Goal: Task Accomplishment & Management: Manage account settings

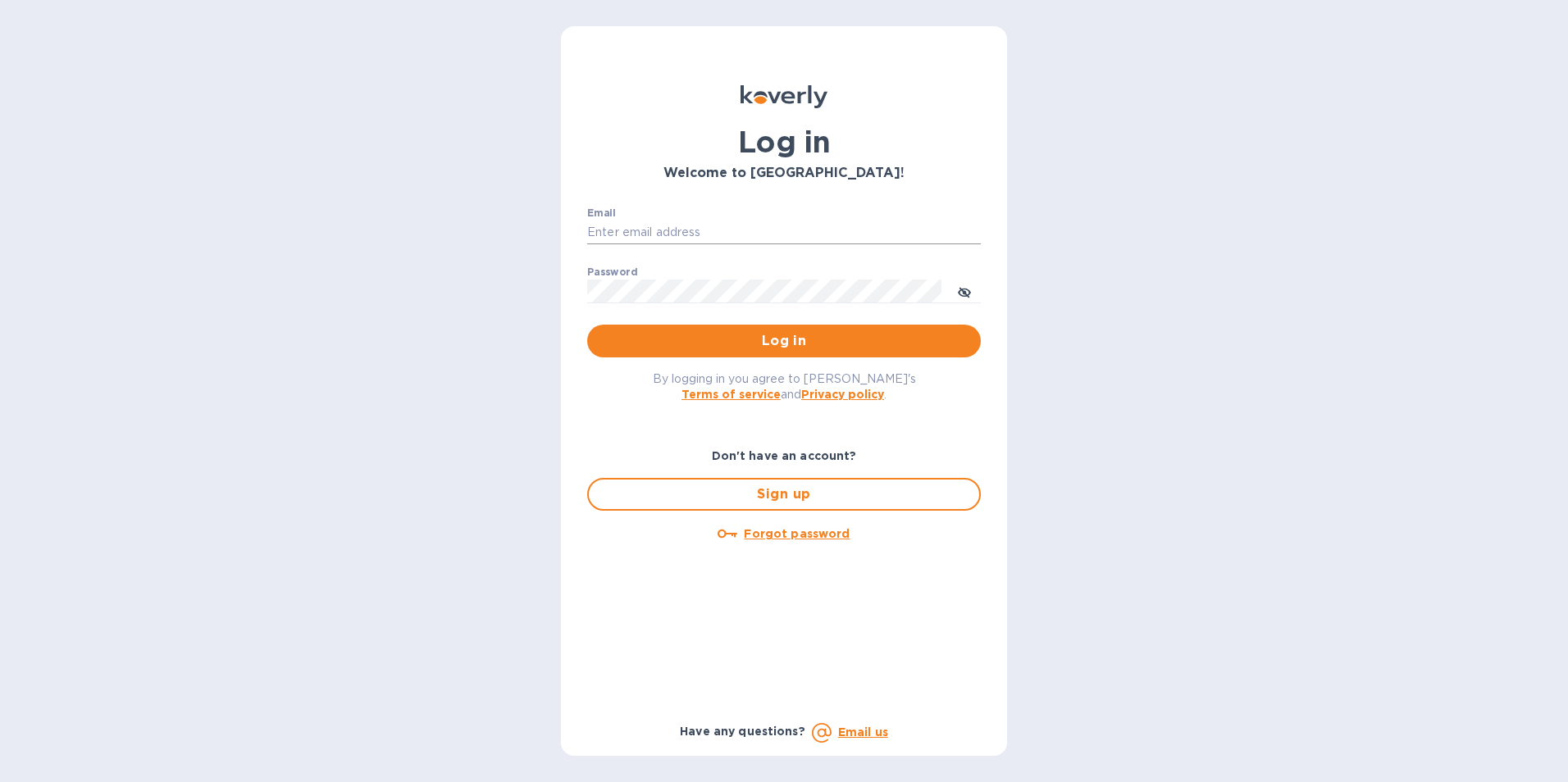
click at [682, 222] on input "Email" at bounding box center [784, 232] width 394 height 24
type input "[PERSON_NAME][EMAIL_ADDRESS][PERSON_NAME][PERSON_NAME][DOMAIN_NAME]"
click at [726, 236] on input "[PERSON_NAME][EMAIL_ADDRESS][PERSON_NAME][PERSON_NAME][DOMAIN_NAME]" at bounding box center [784, 232] width 394 height 24
drag, startPoint x: 727, startPoint y: 228, endPoint x: 441, endPoint y: 231, distance: 286.0
click at [441, 231] on div "Log in Welcome to [GEOGRAPHIC_DATA]! Email [PERSON_NAME][EMAIL_ADDRESS][PERSON_…" at bounding box center [784, 391] width 1568 height 782
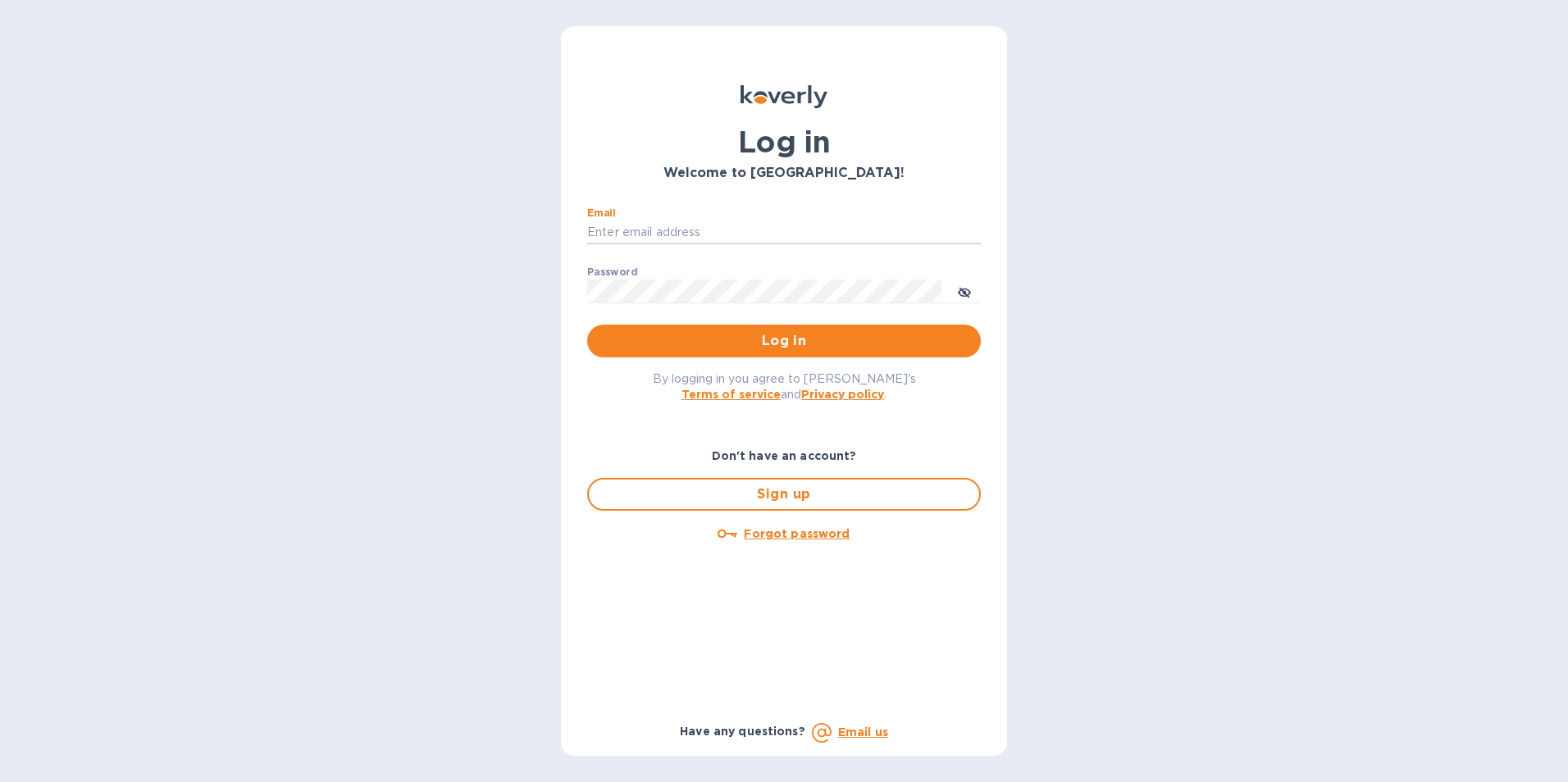
click at [1302, 348] on div "Log in Welcome to [GEOGRAPHIC_DATA]! Email ​ Password ​ Log in By logging in yo…" at bounding box center [784, 391] width 1568 height 782
click at [646, 237] on input "Email" at bounding box center [784, 232] width 394 height 24
type input "[PERSON_NAME][EMAIL_ADDRESS][PERSON_NAME][PERSON_NAME][DOMAIN_NAME]"
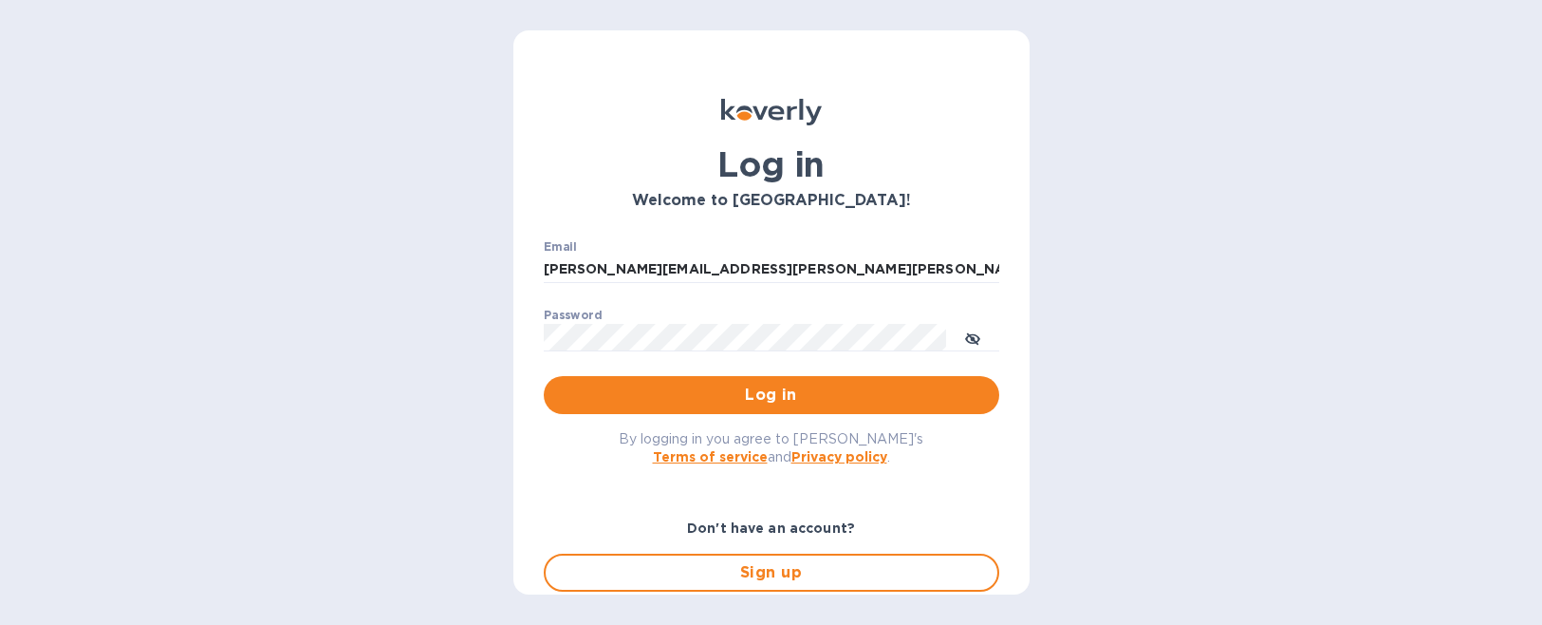
click at [1086, 255] on div "Log in Welcome to [GEOGRAPHIC_DATA]! Email [PERSON_NAME][EMAIL_ADDRESS][PERSON_…" at bounding box center [771, 312] width 1542 height 625
click at [1089, 255] on div "Log in Welcome to [GEOGRAPHIC_DATA]! Email [PERSON_NAME][EMAIL_ADDRESS][PERSON_…" at bounding box center [771, 312] width 1542 height 625
click at [814, 253] on div "Email [PERSON_NAME][EMAIL_ADDRESS][PERSON_NAME][PERSON_NAME][DOMAIN_NAME] ​" at bounding box center [772, 274] width 456 height 68
click at [796, 268] on input "[PERSON_NAME][EMAIL_ADDRESS][PERSON_NAME][PERSON_NAME][DOMAIN_NAME]" at bounding box center [772, 269] width 456 height 28
drag, startPoint x: 796, startPoint y: 268, endPoint x: 390, endPoint y: 234, distance: 407.6
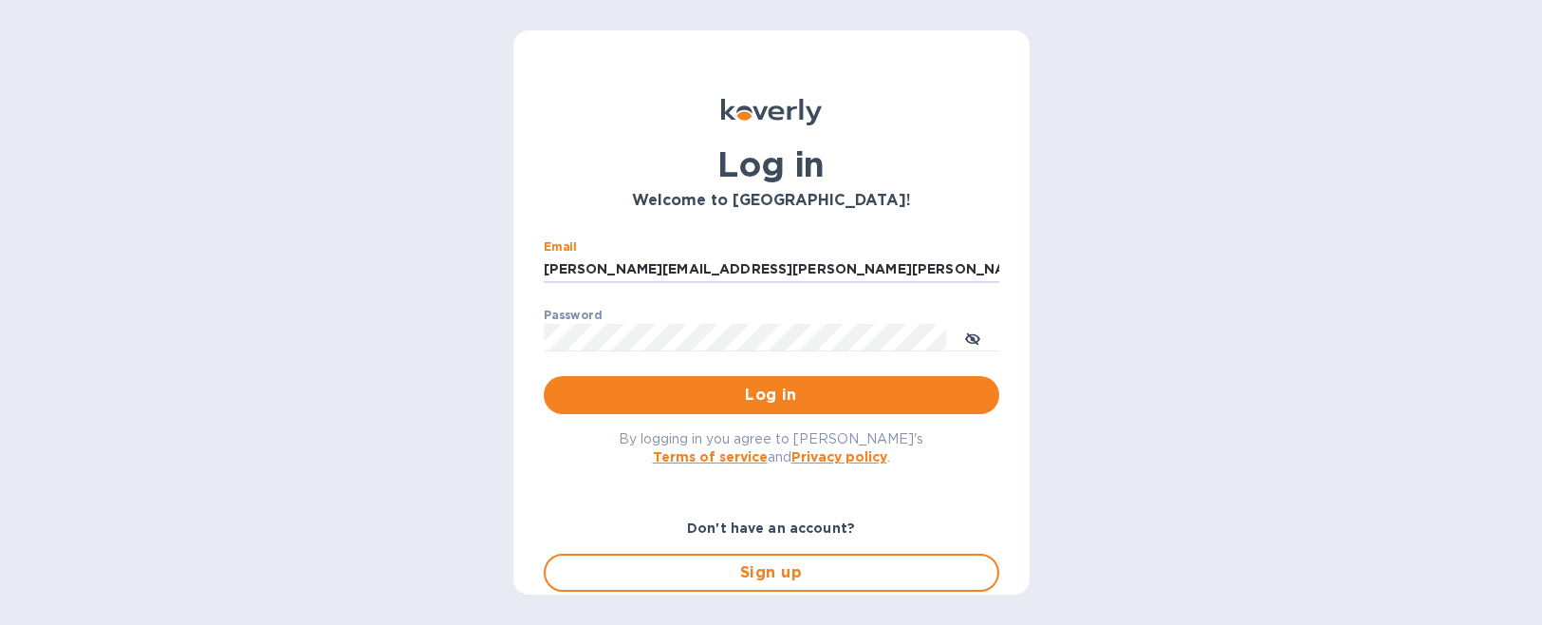
click at [390, 234] on div "Log in Welcome to [GEOGRAPHIC_DATA]! Email [PERSON_NAME][EMAIL_ADDRESS][PERSON_…" at bounding box center [771, 312] width 1542 height 625
